Goal: Task Accomplishment & Management: Manage account settings

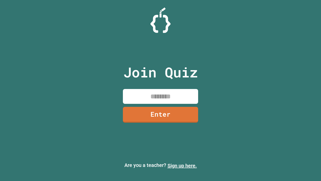
click at [182, 165] on link "Sign up here." at bounding box center [182, 165] width 29 height 6
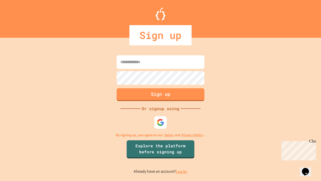
click at [182, 171] on link "Log in." at bounding box center [182, 171] width 12 height 5
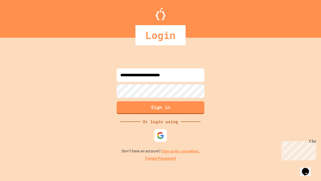
type input "**********"
